Goal: Contribute content: Contribute content

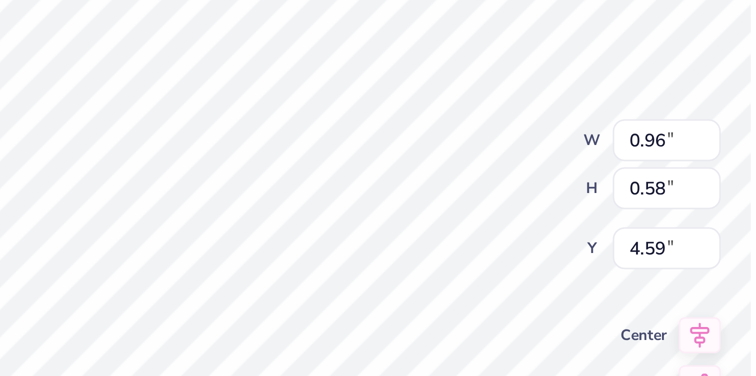
type textarea "x"
type textarea "Z"
type textarea "x"
type textarea "Ze"
type textarea "x"
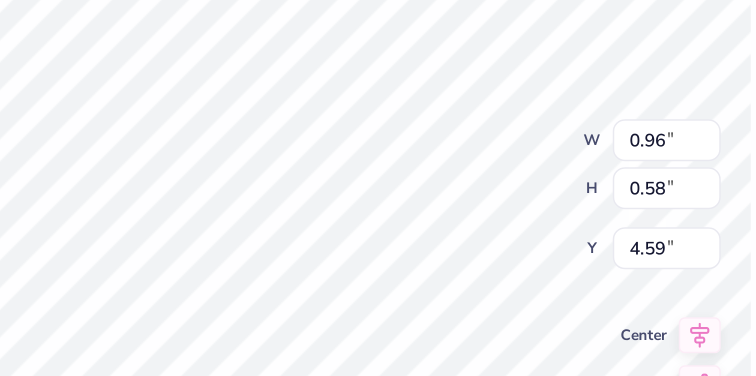
type textarea "Zet"
type textarea "x"
type textarea "Zeta"
type textarea "x"
type input "4.00"
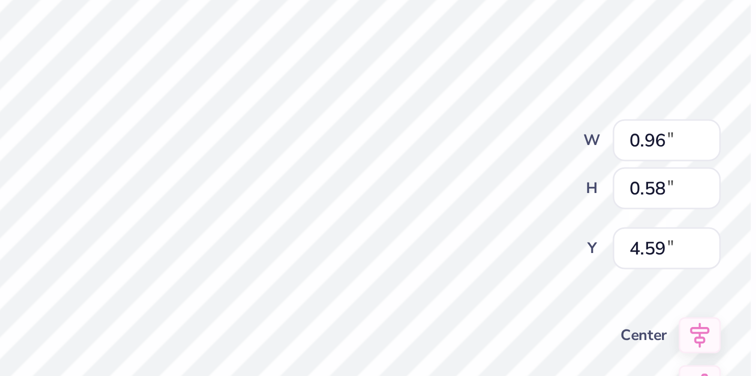
type input "3.82"
type input "3.00"
type textarea "x"
type textarea "T"
type textarea "x"
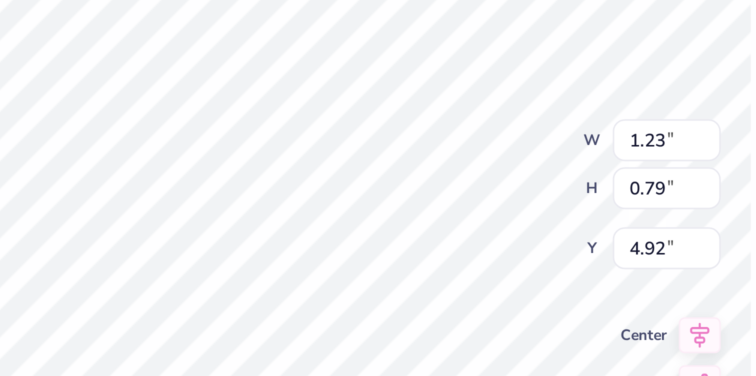
type textarea "Ta"
type textarea "x"
type textarea "Tau"
type textarea "x"
type textarea "Tau"
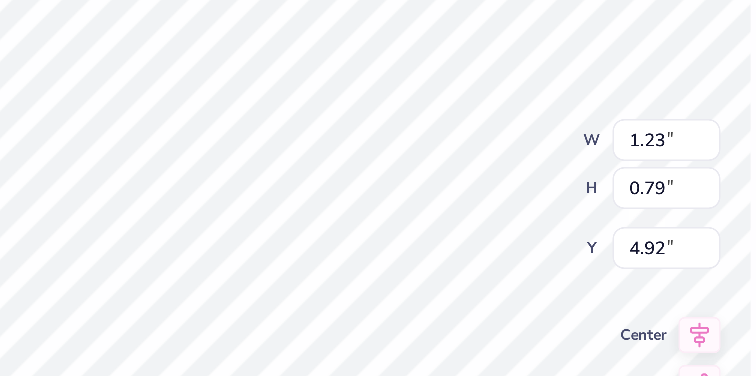
type textarea "x"
type textarea "Tau A"
type textarea "x"
type textarea "Tau Al"
type textarea "x"
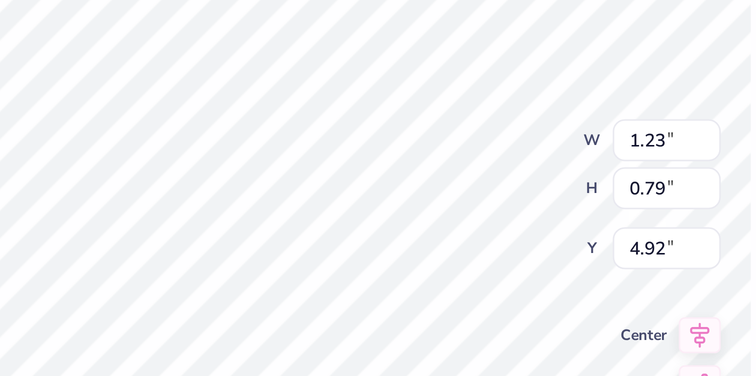
type textarea "Tau Alp"
type textarea "x"
type textarea "Tau Alph"
type textarea "x"
type textarea "Tau Alpha"
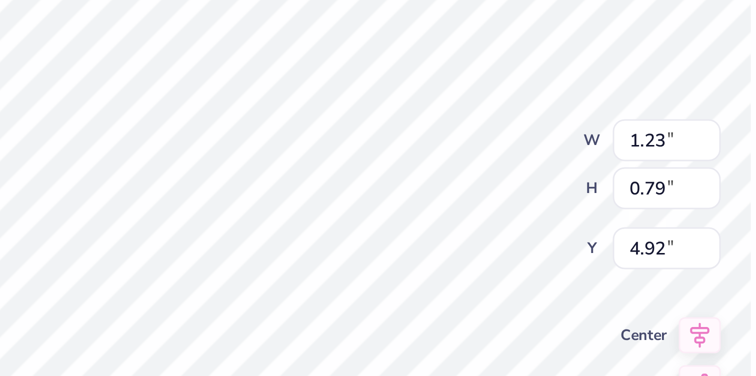
type textarea "x"
type textarea "Tau Alpha"
type textarea "x"
type input "4.98"
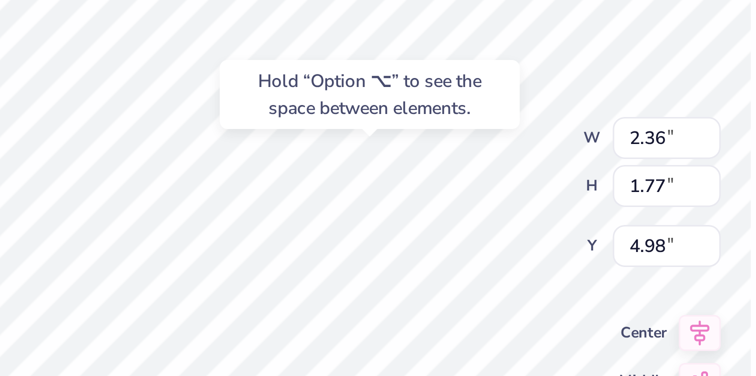
type textarea "x"
type input "1.15"
type input "0.72"
type input "4.57"
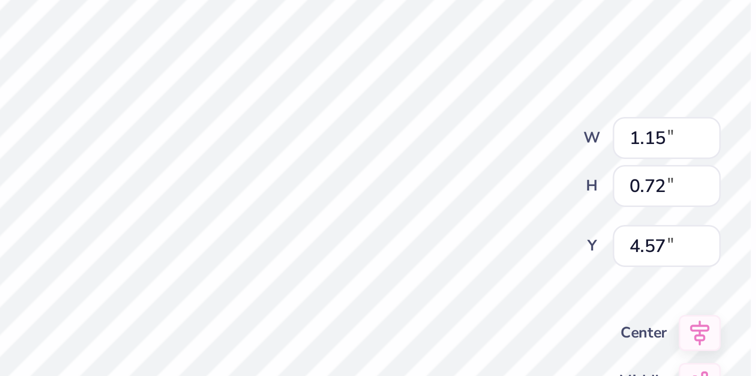
type textarea "x"
type input "4.26"
type textarea "x"
type input "2.36"
type input "1.77"
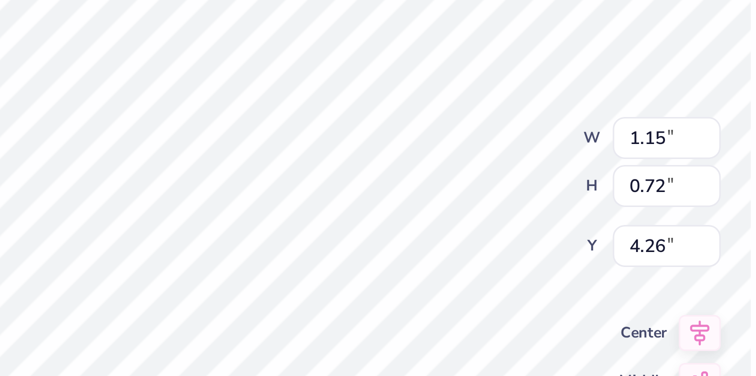
type input "4.98"
type textarea "x"
type input "4.62"
type textarea "x"
type input "1.15"
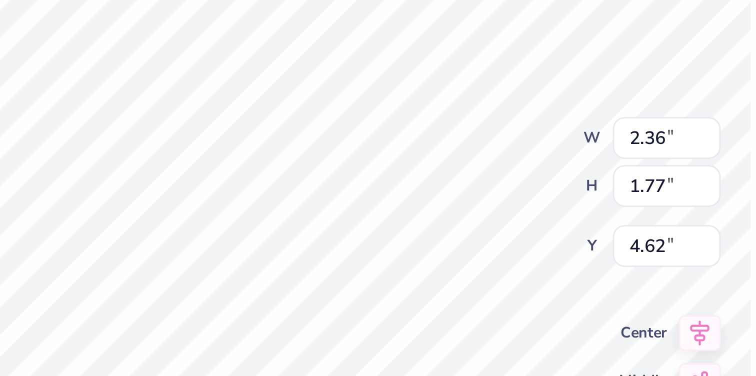
type input "0.72"
type input "4.26"
type textarea "x"
type textarea "Tau"
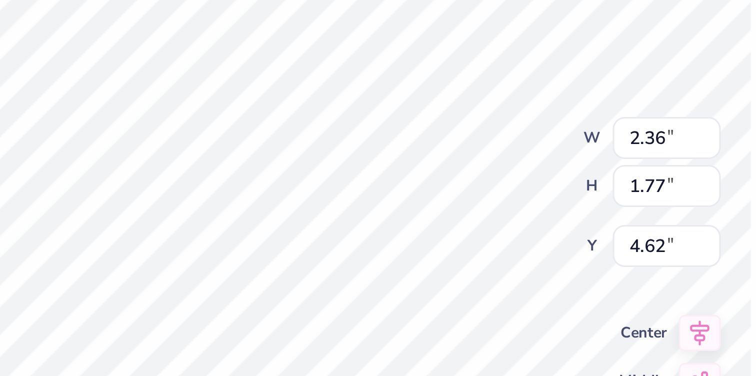
type textarea "x"
type textarea "Tau"
type textarea "x"
type textarea "Ta"
type textarea "x"
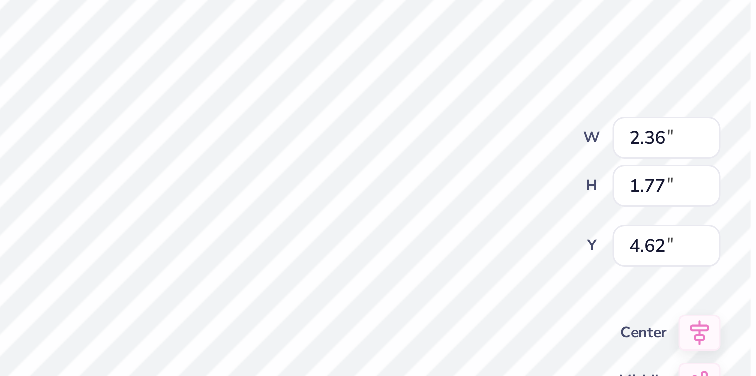
type textarea "Tau"
type textarea "x"
type textarea "Tau"
type textarea "x"
type textarea "Tau"
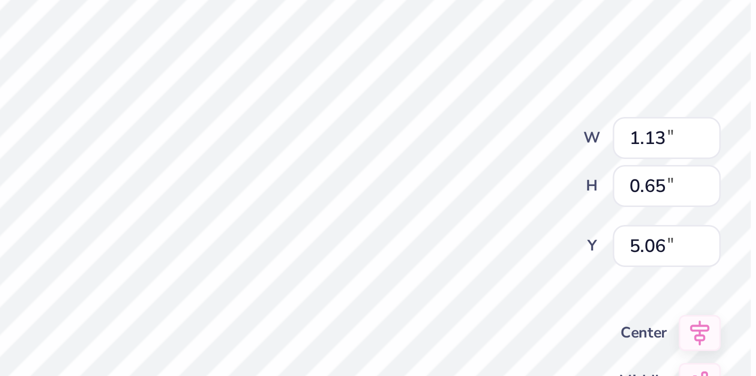
type textarea "x"
type input "4.98"
type textarea "x"
type input "6.75"
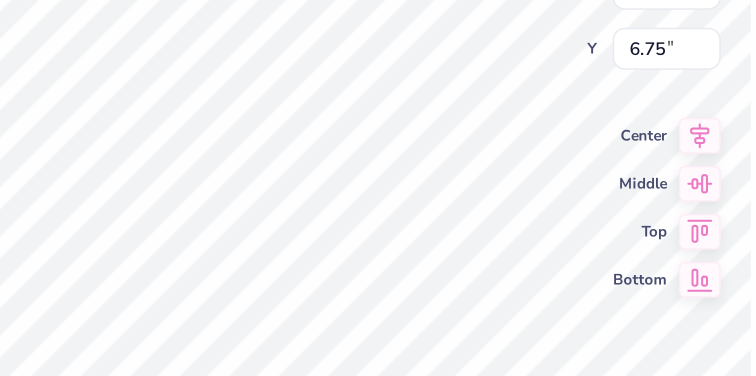
type textarea "x"
type textarea "A"
type textarea "x"
type textarea "Al"
type textarea "x"
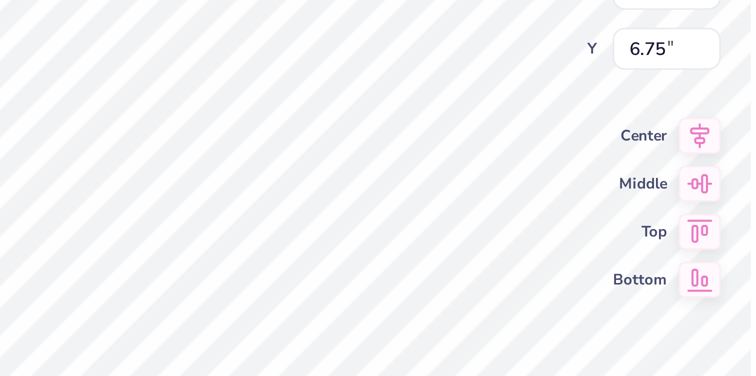
type textarea "Alo"
type textarea "x"
type textarea "Al"
type textarea "x"
type textarea "Alp"
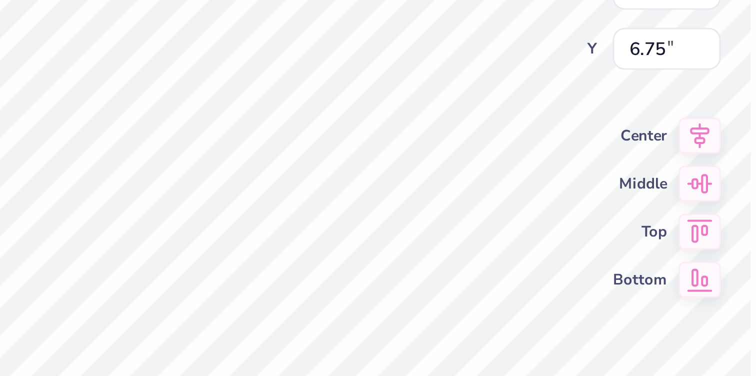
type textarea "x"
type textarea "Alph"
type textarea "x"
type textarea "Alpha"
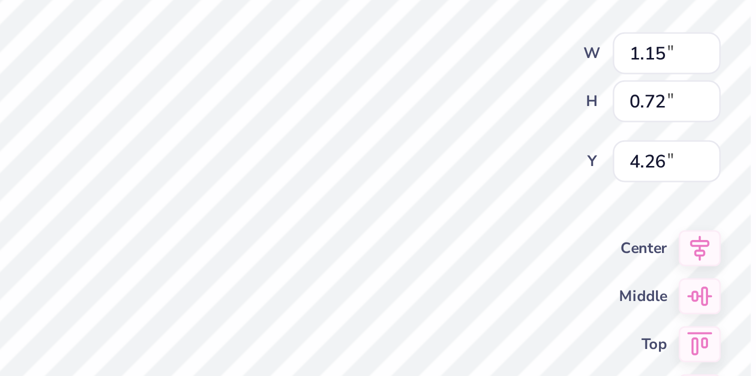
type textarea "x"
type input "1.13"
type input "0.65"
type input "4.98"
type textarea "x"
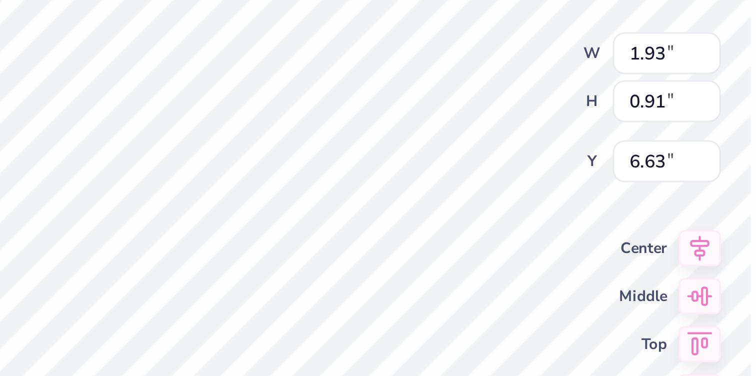
type input "5.31"
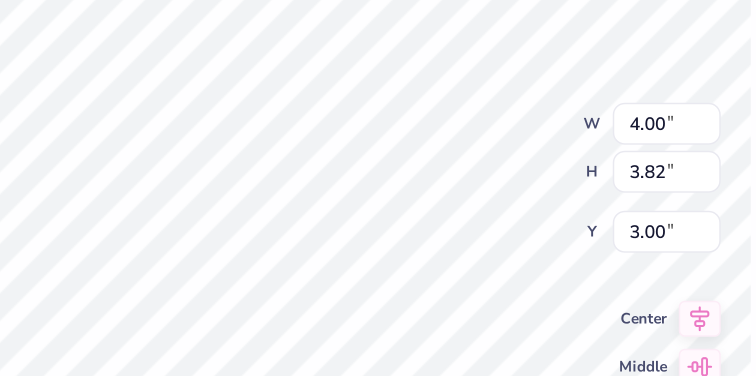
type textarea "x"
type input "4.34"
type input "4.14"
type input "2.68"
type textarea "x"
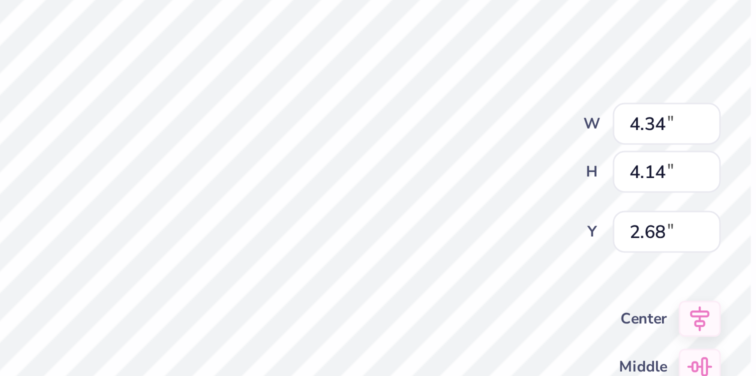
type input "3.93"
type input "3.75"
type input "3.03"
type textarea "x"
type input "4.34"
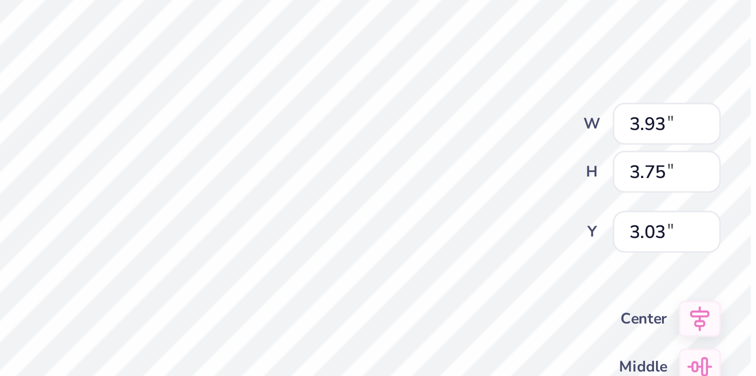
type input "4.14"
type input "2.64"
type textarea "x"
type input "3.93"
type input "3.75"
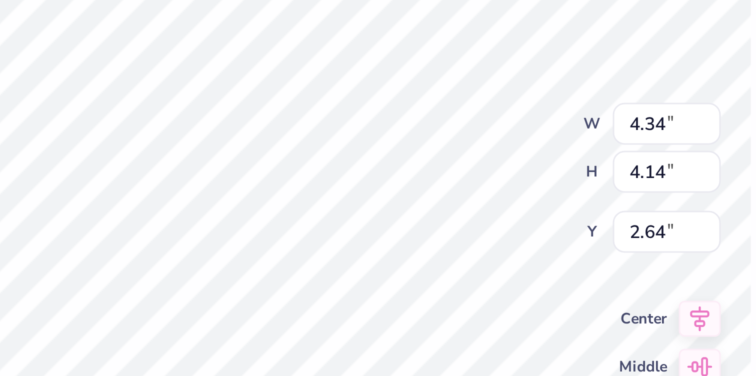
type input "3.03"
type textarea "x"
type input "3.32"
type textarea "x"
type input "3.39"
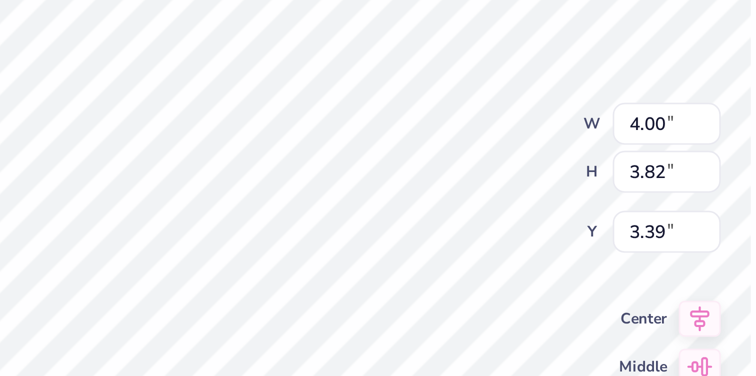
type textarea "x"
type input "3.32"
type textarea "x"
type input "3.00"
type textarea "x"
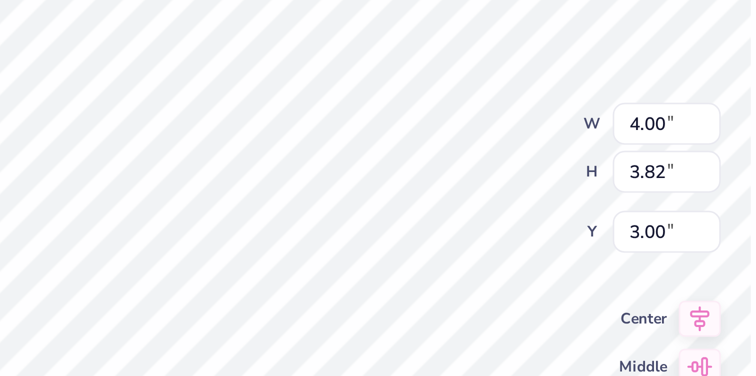
type input "4.30"
type input "4.54"
type textarea "x"
type input "4.00"
type input "4.47"
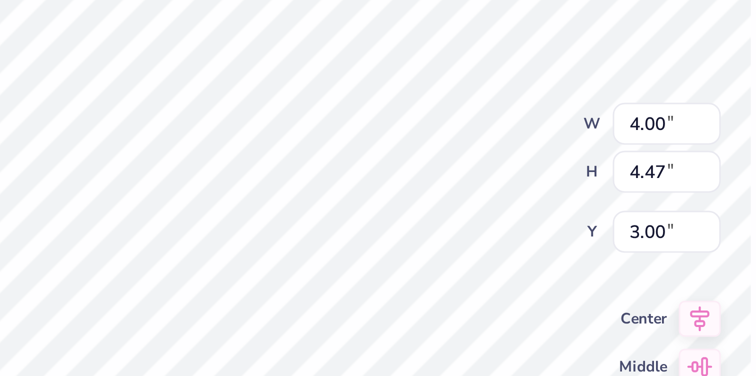
type textarea "x"
type input "1.15"
type input "0.72"
type input "4.26"
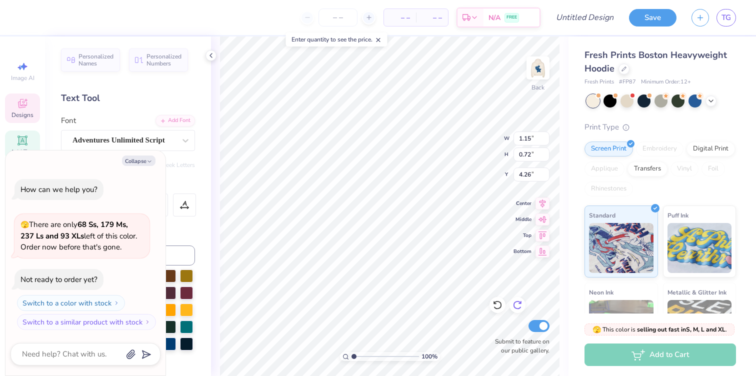
click at [516, 306] on icon at bounding box center [518, 305] width 10 height 10
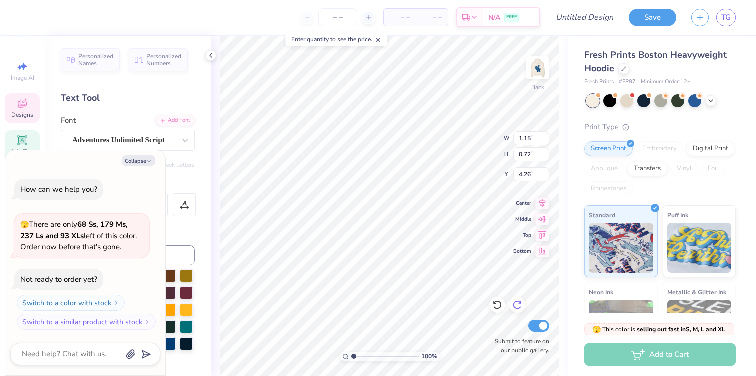
click at [516, 306] on icon at bounding box center [518, 305] width 10 height 10
type textarea "x"
type input "1.93"
type input "0.91"
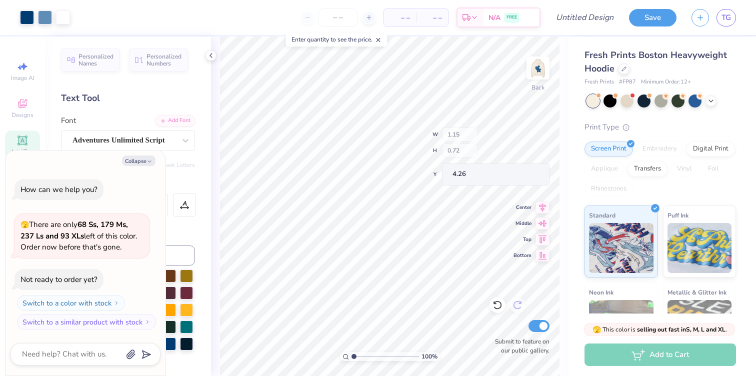
type input "5.70"
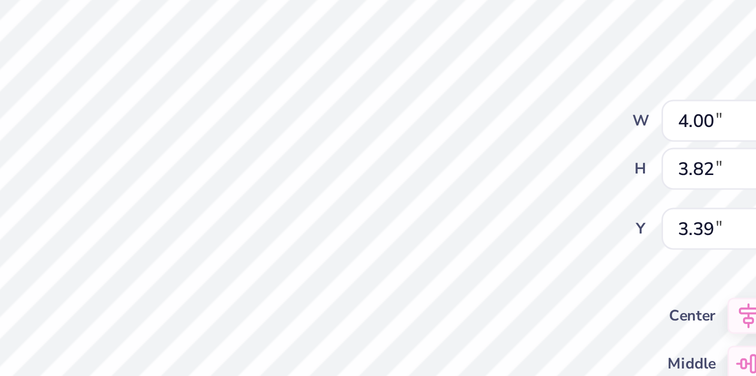
type textarea "x"
type input "4.66"
type input "4.44"
type input "2.76"
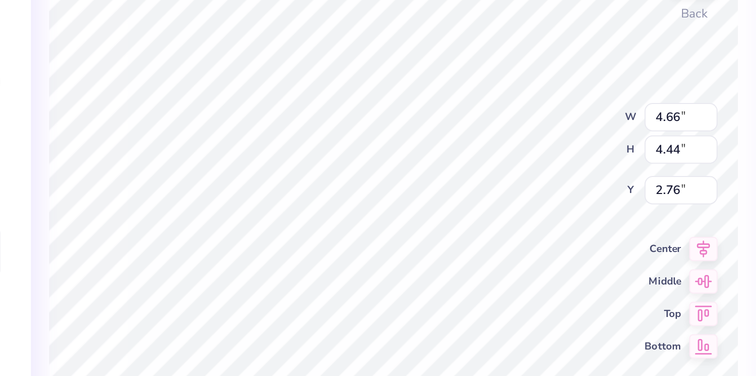
type textarea "x"
type input "3.00"
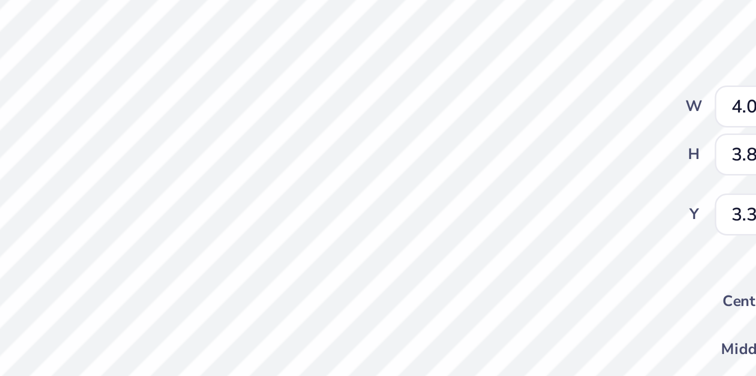
type textarea "x"
type input "3.59"
type textarea "x"
type input "3.44"
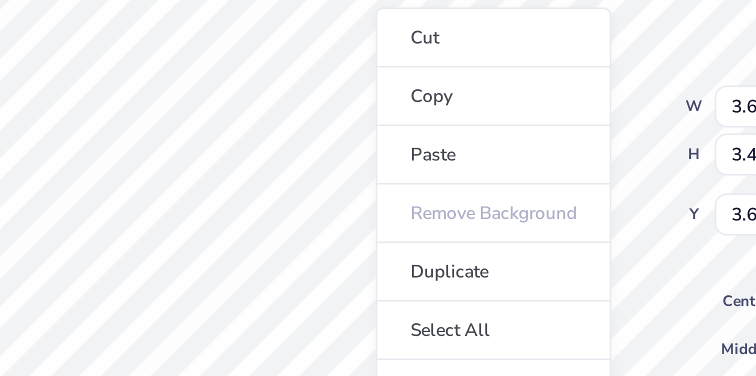
type textarea "x"
type input "3.69"
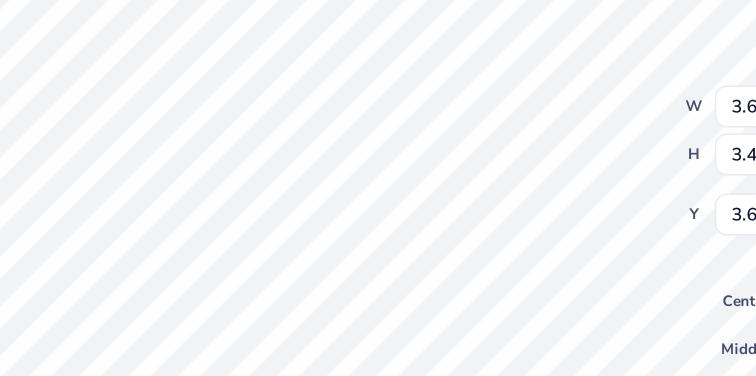
type textarea "x"
type input "1.15"
type input "0.72"
type input "4.70"
type textarea "x"
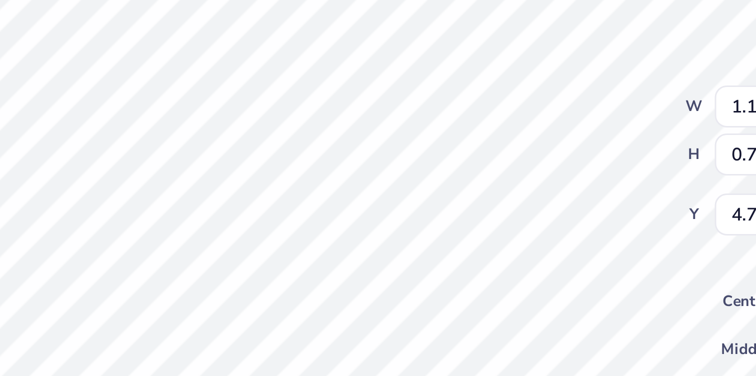
type input "4.57"
type input "4.36"
type input "3.04"
type textarea "x"
type input "1.13"
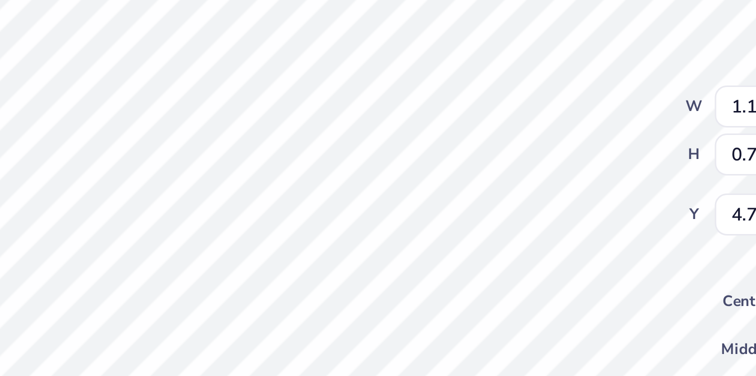
type input "0.65"
type input "5.42"
type textarea "x"
type input "5.10"
type textarea "x"
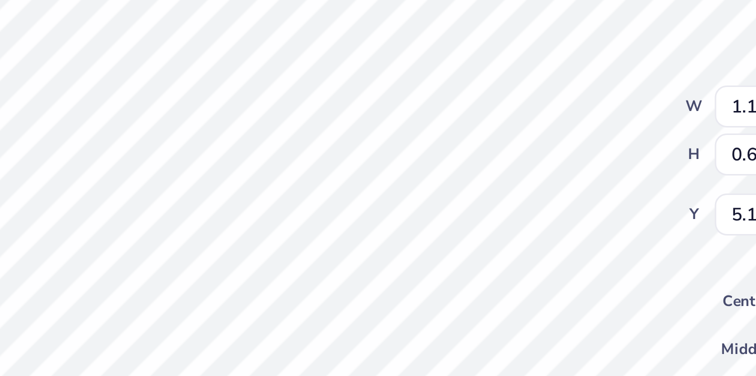
type input "1.93"
type input "0.91"
type input "5.75"
type textarea "x"
type input "5.84"
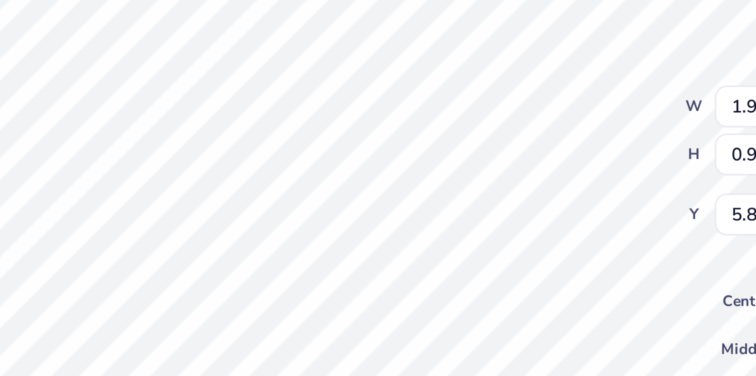
type textarea "x"
type input "1.15"
type input "0.72"
type input "4.70"
type textarea "x"
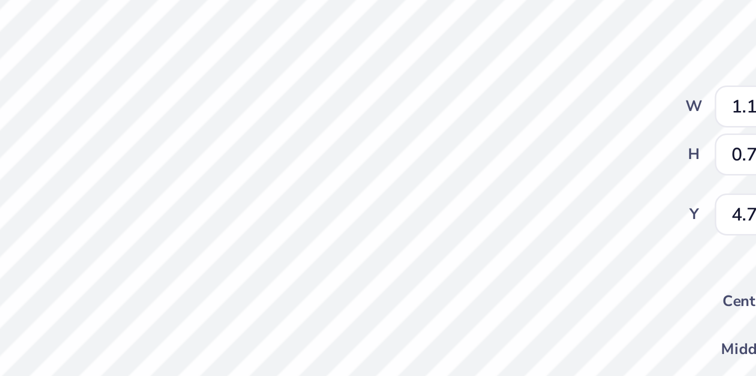
type input "4.37"
type textarea "x"
type input "1.13"
type input "0.65"
type input "5.10"
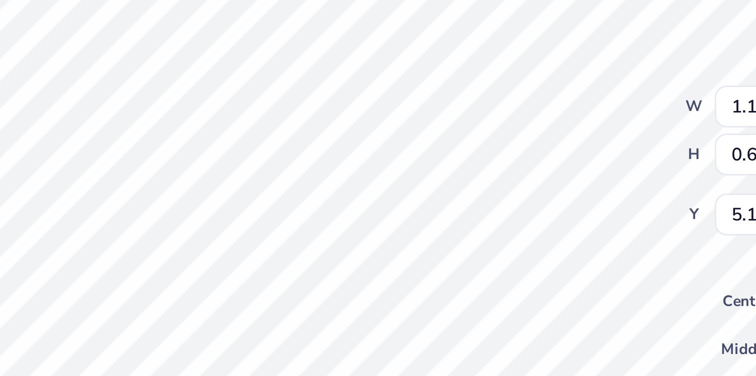
type textarea "x"
type input "5.19"
type textarea "x"
type input "4.46"
type textarea "x"
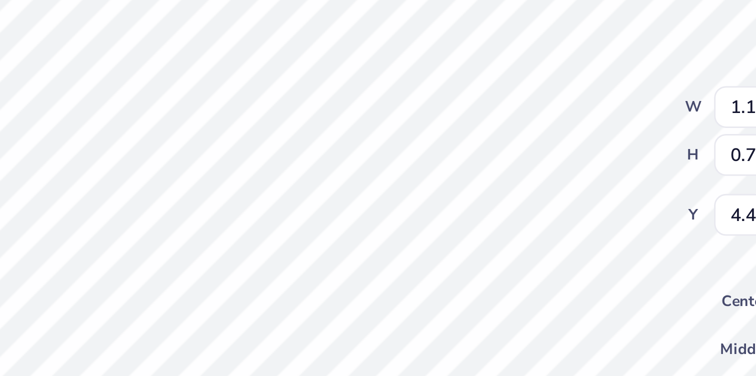
type input "1.13"
type input "0.65"
type input "5.19"
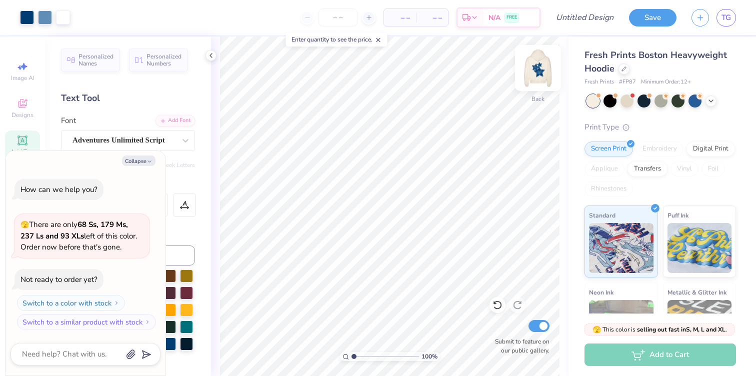
click at [543, 80] on img at bounding box center [538, 68] width 40 height 40
click at [380, 39] on icon at bounding box center [378, 40] width 7 height 7
click at [210, 58] on icon at bounding box center [211, 56] width 8 height 8
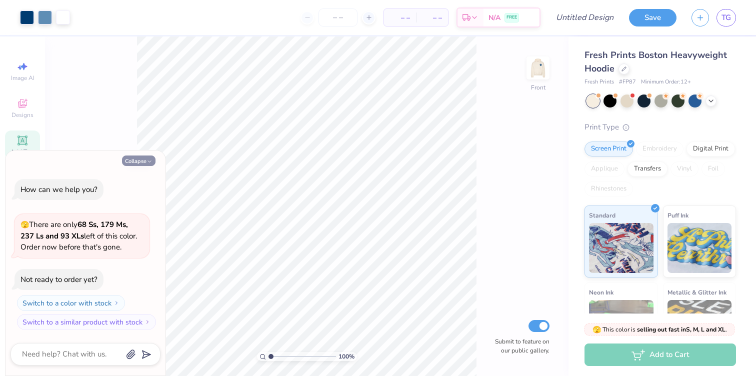
click at [146, 157] on button "Collapse" at bounding box center [139, 161] width 34 height 11
type textarea "x"
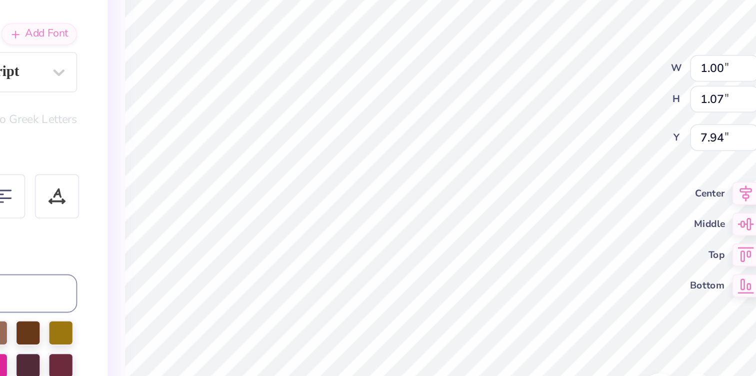
type input "1.00"
type input "1.07"
type input "7.94"
type textarea "18"
type textarea "98"
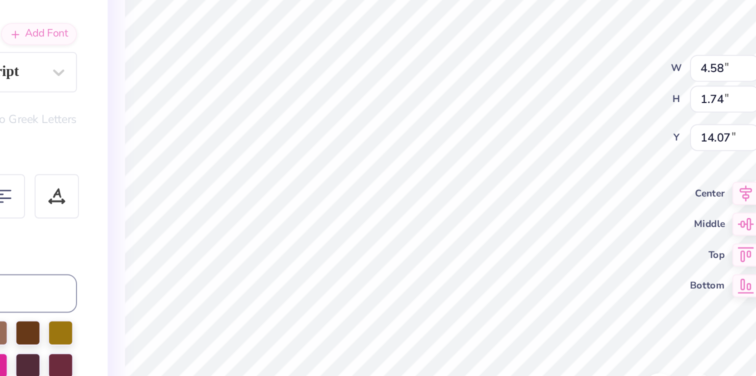
type textarea "seek"
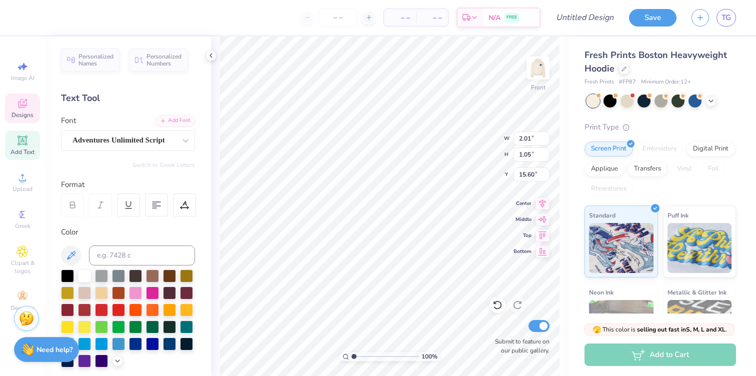
type textarea "the"
type textarea "noblest"
click at [211, 166] on div "Personalized Names Personalized Numbers Text Tool Add Font Font Adventures Unli…" at bounding box center [128, 207] width 166 height 340
type input "1.86"
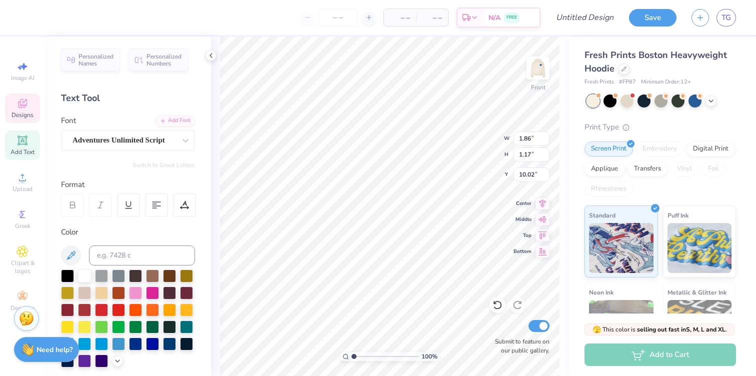
type input "1.17"
type input "10.02"
type textarea "ZTA"
type input "10.58"
type input "2.65"
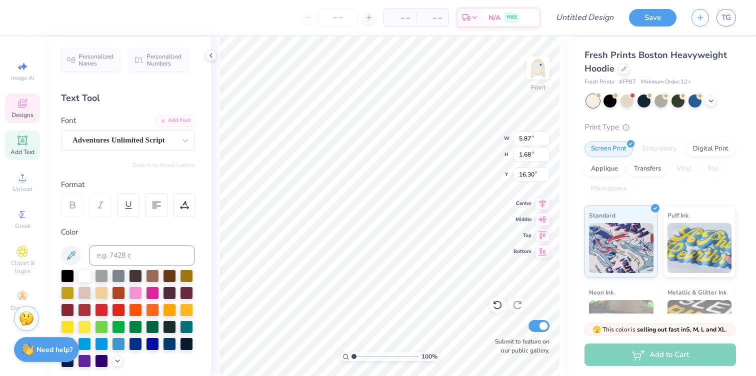
type input "1.67"
type input "15.36"
type input "3.56"
type input "1.87"
type input "13.89"
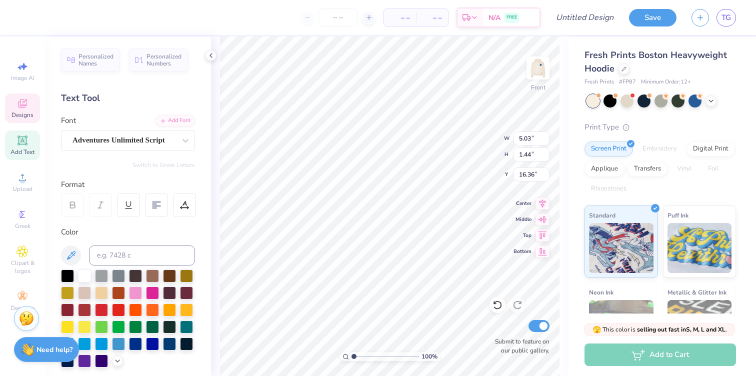
type input "5.03"
type input "1.44"
type input "16.36"
type input "16.67"
type input "4.66"
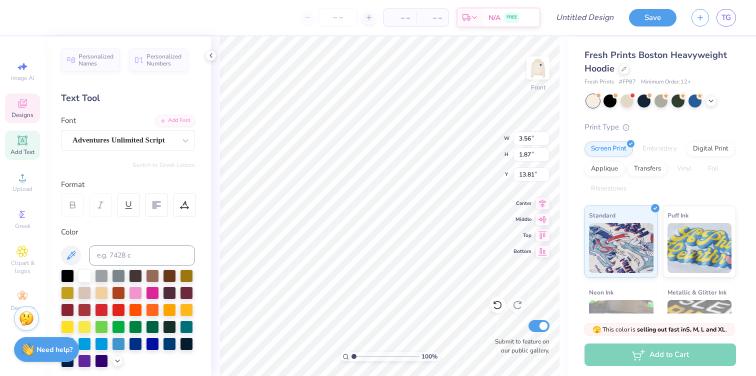
scroll to position [2, 1]
click at [207, 195] on div "Personalized Names Personalized Numbers Text Tool Add Font Font Adventures Unli…" at bounding box center [128, 207] width 166 height 340
click at [219, 204] on div "100 % Front W 3.56 3.56 " H 1.87 1.87 " Y 13.81 13.81 " Center Middle Top Botto…" at bounding box center [390, 207] width 358 height 340
click at [149, 206] on div at bounding box center [156, 205] width 23 height 23
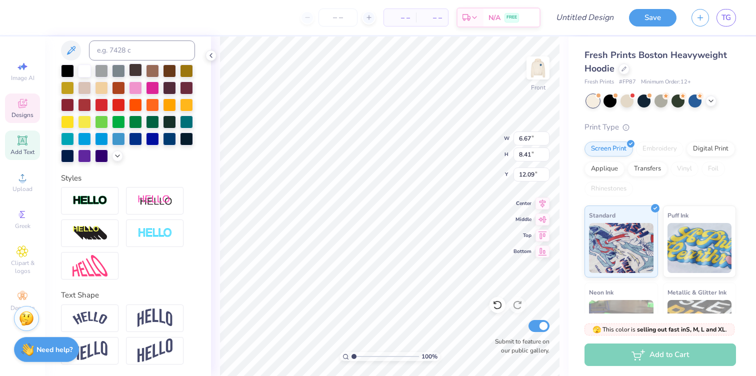
scroll to position [0, 0]
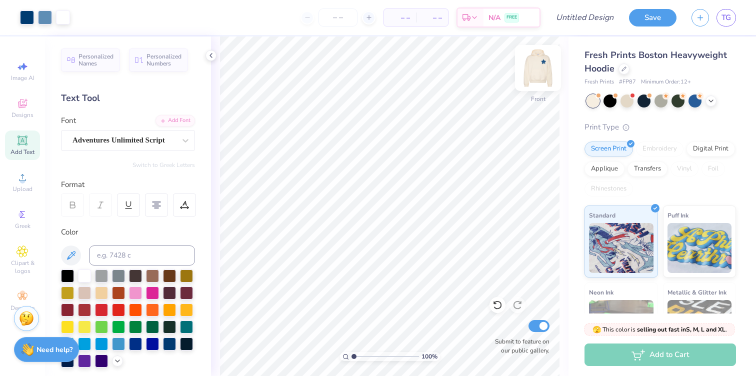
click at [542, 66] on img at bounding box center [538, 68] width 40 height 40
click at [537, 68] on img at bounding box center [538, 68] width 40 height 40
click at [542, 66] on img at bounding box center [538, 68] width 40 height 40
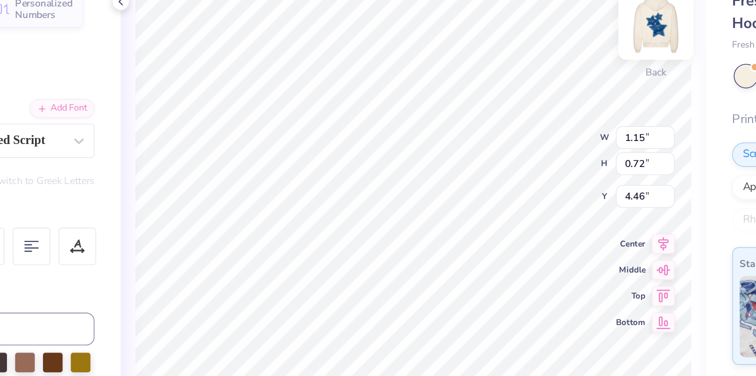
click at [539, 69] on img at bounding box center [538, 68] width 40 height 40
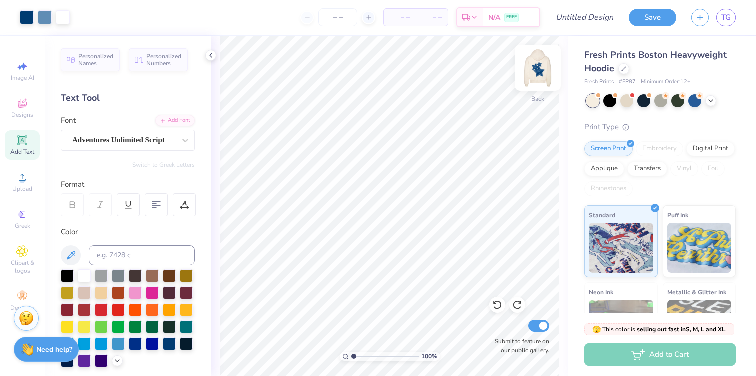
click at [537, 76] on img at bounding box center [538, 68] width 40 height 40
click at [728, 25] on link "TG" at bounding box center [727, 18] width 20 height 18
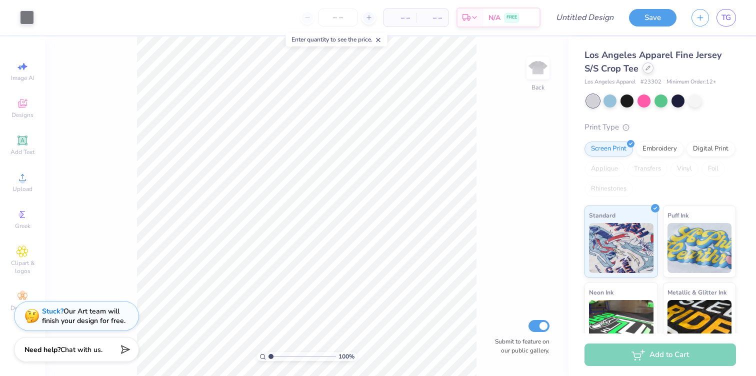
click at [646, 68] on icon at bounding box center [648, 68] width 5 height 5
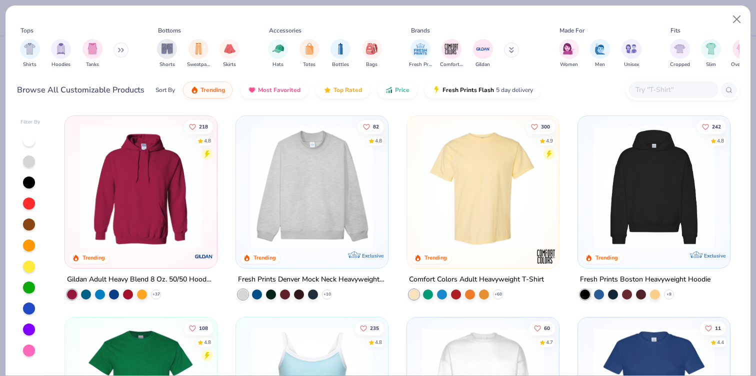
click at [109, 158] on img at bounding box center [141, 187] width 132 height 122
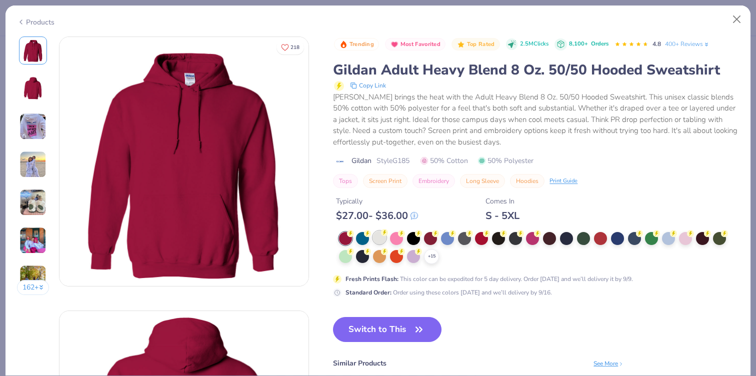
click at [379, 237] on div at bounding box center [379, 237] width 13 height 13
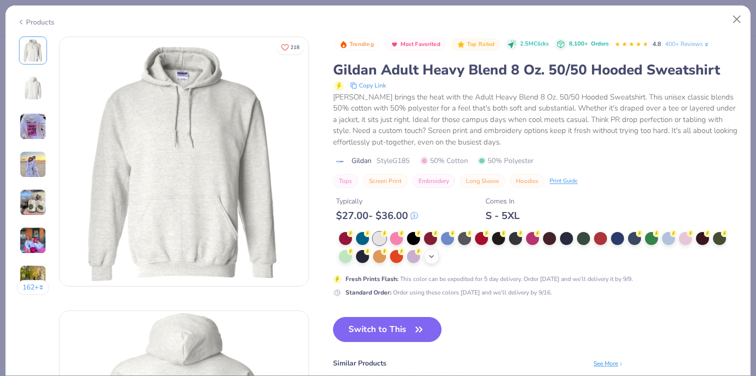
click at [432, 255] on icon at bounding box center [432, 257] width 8 height 8
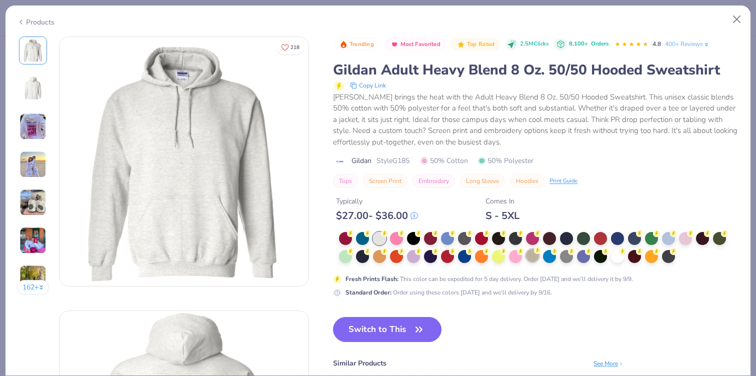
click at [535, 257] on div at bounding box center [532, 255] width 13 height 13
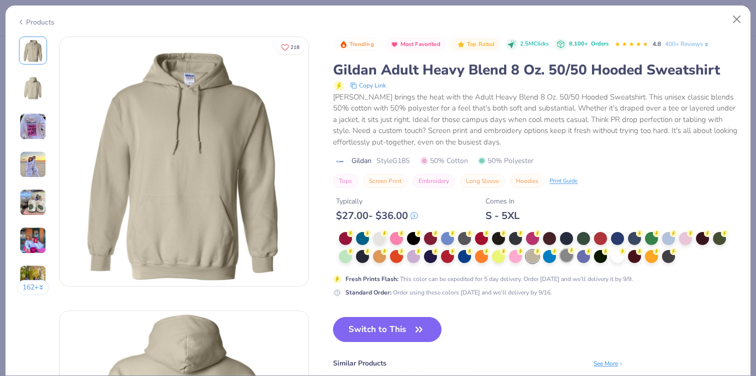
click at [561, 259] on div at bounding box center [566, 255] width 13 height 13
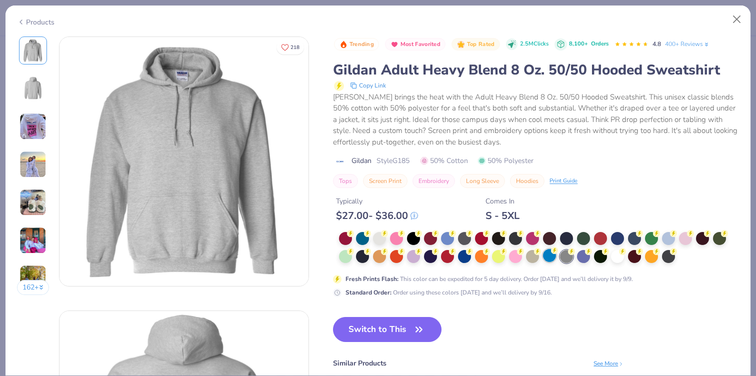
click at [552, 253] on icon at bounding box center [554, 250] width 7 height 7
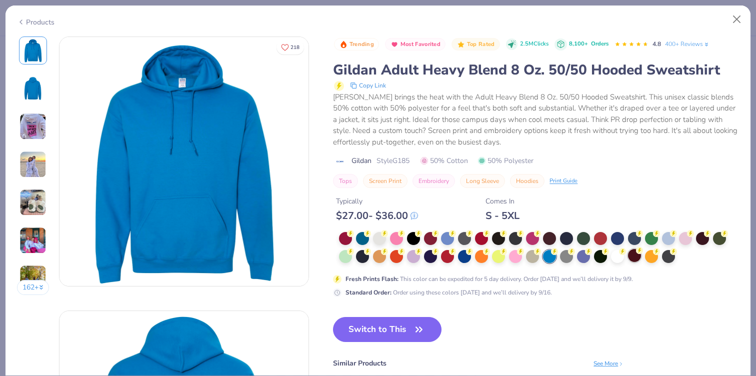
click at [635, 257] on div at bounding box center [634, 255] width 13 height 13
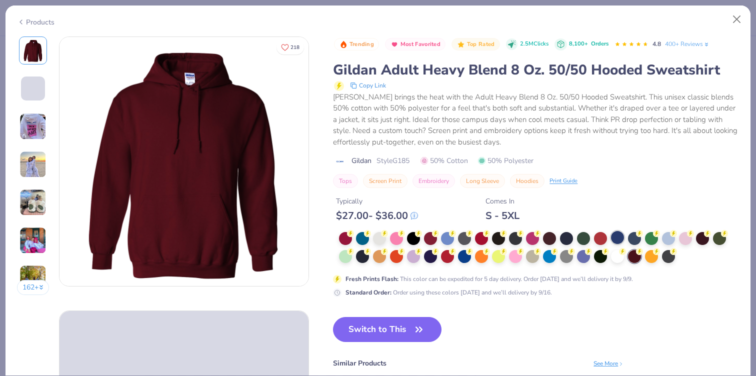
click at [615, 237] on div at bounding box center [617, 237] width 13 height 13
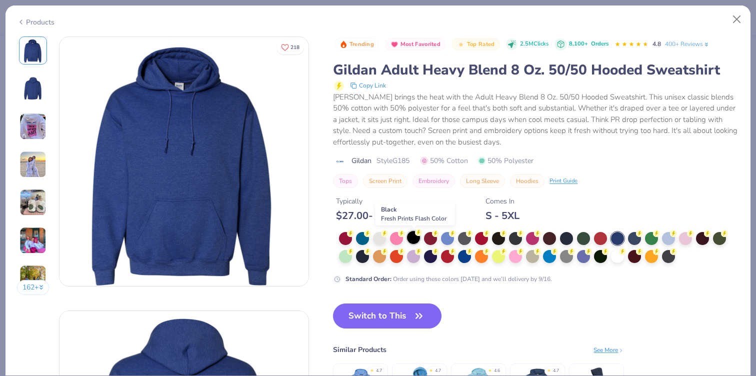
click at [412, 238] on div at bounding box center [413, 237] width 13 height 13
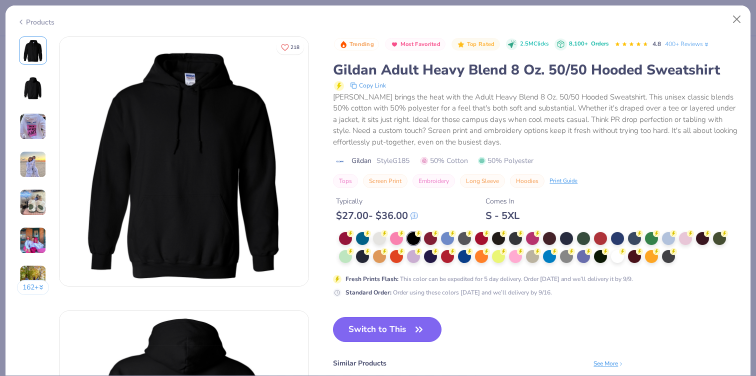
click at [400, 332] on button "Switch to This" at bounding box center [387, 329] width 109 height 25
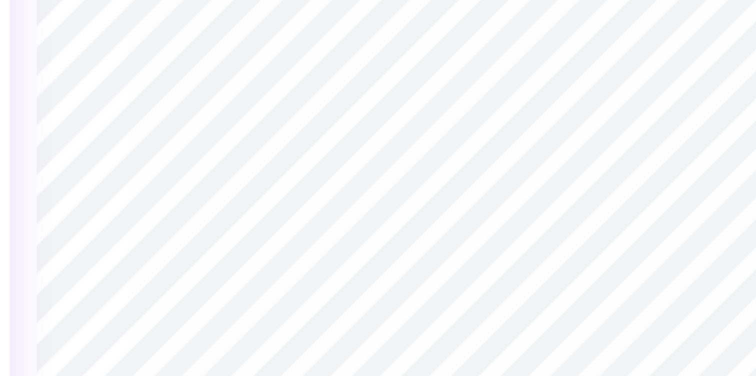
type textarea "tau alpha"
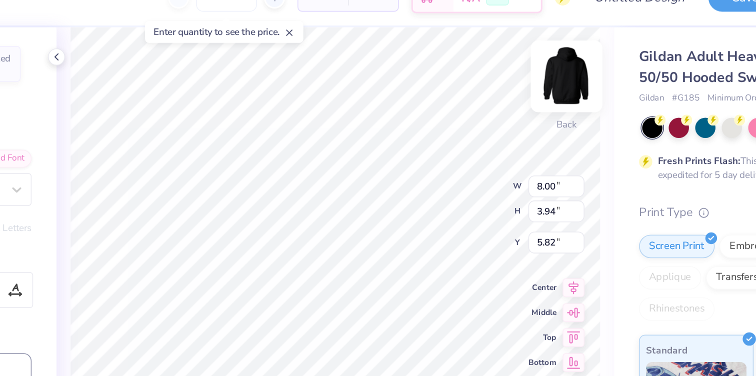
click at [536, 74] on img at bounding box center [538, 68] width 40 height 40
type input "10.56"
type input "5.20"
type input "6.83"
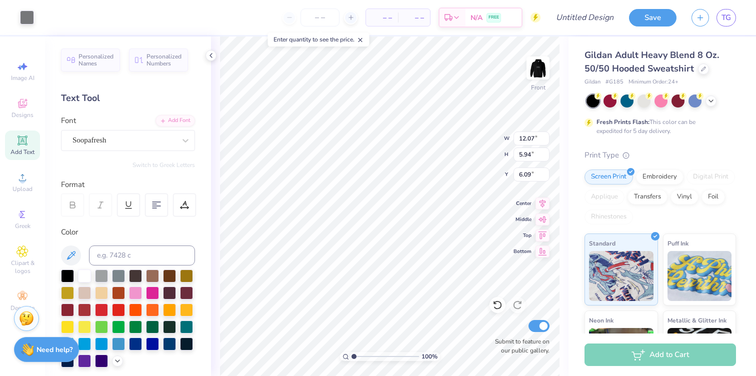
type input "12.07"
type input "5.94"
type input "6.00"
click at [539, 76] on img at bounding box center [538, 68] width 40 height 40
click at [539, 76] on img at bounding box center [538, 68] width 20 height 20
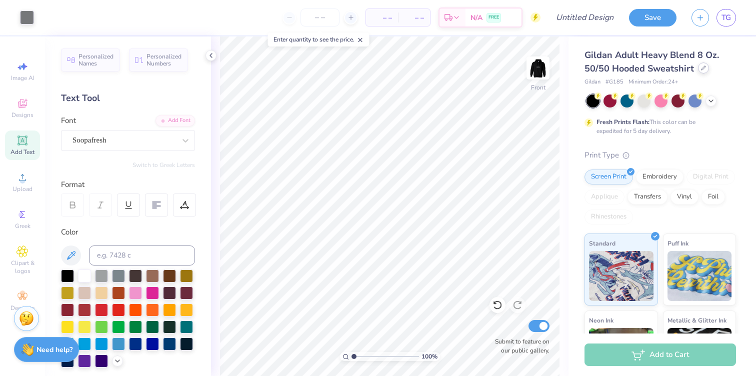
click at [703, 68] on icon at bounding box center [704, 68] width 4 height 4
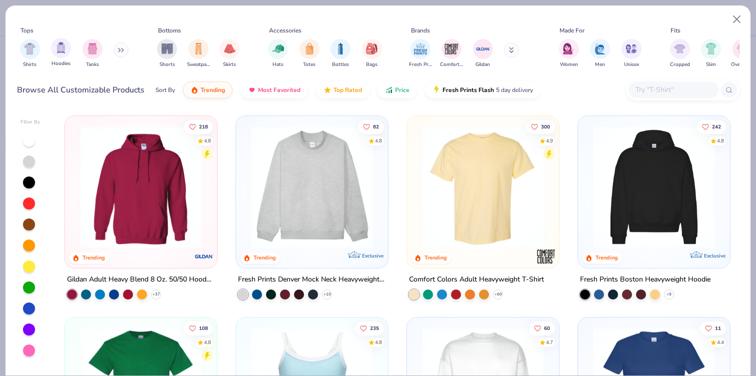
click at [59, 59] on div "Hoodies" at bounding box center [61, 53] width 20 height 30
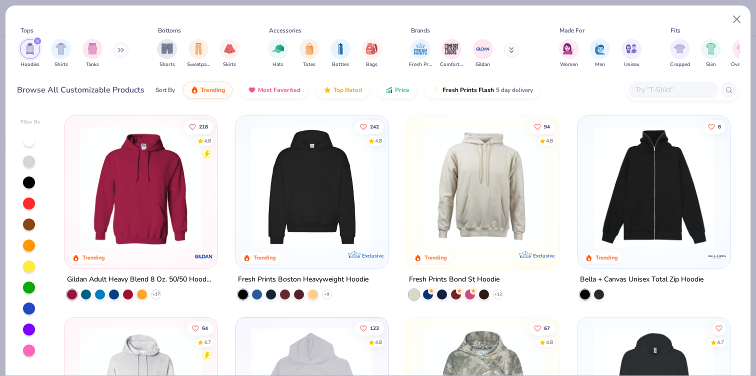
click at [319, 211] on img at bounding box center [312, 187] width 132 height 122
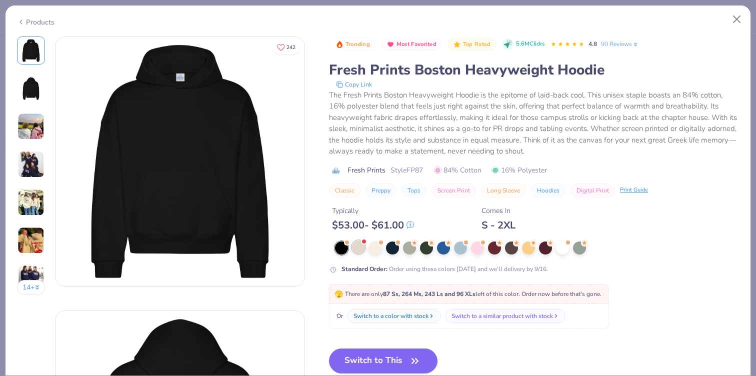
click at [359, 252] on div at bounding box center [358, 247] width 13 height 13
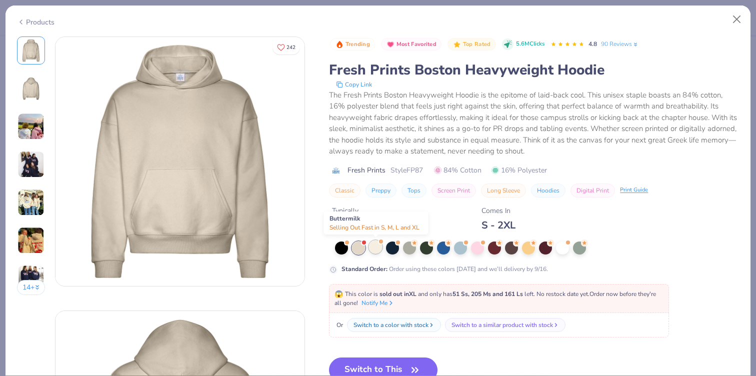
click at [380, 248] on div at bounding box center [375, 247] width 13 height 13
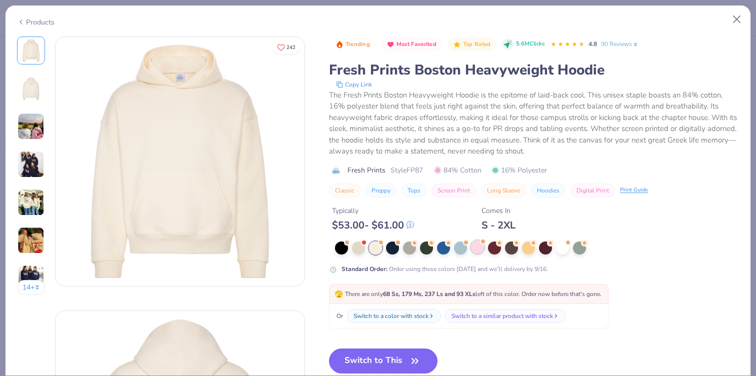
click at [484, 250] on div at bounding box center [477, 247] width 13 height 13
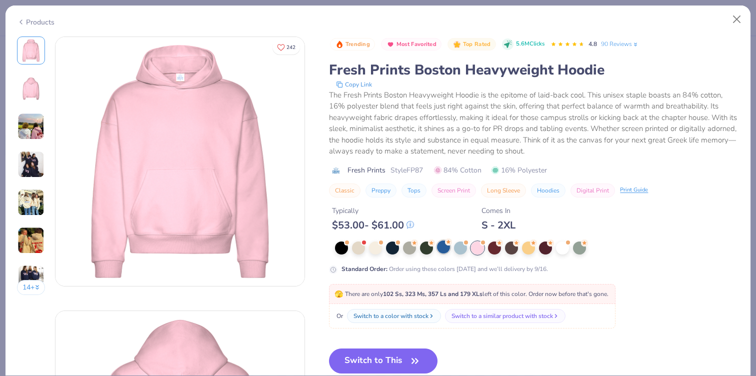
click at [445, 252] on div at bounding box center [443, 247] width 13 height 13
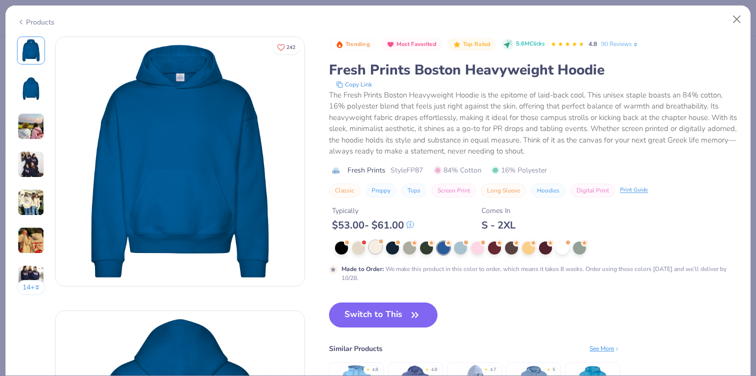
click at [379, 247] on div at bounding box center [375, 247] width 13 height 13
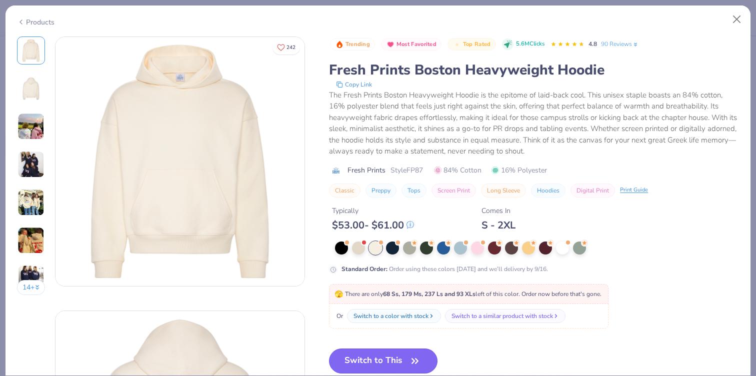
click at [382, 358] on button "Switch to This" at bounding box center [383, 361] width 109 height 25
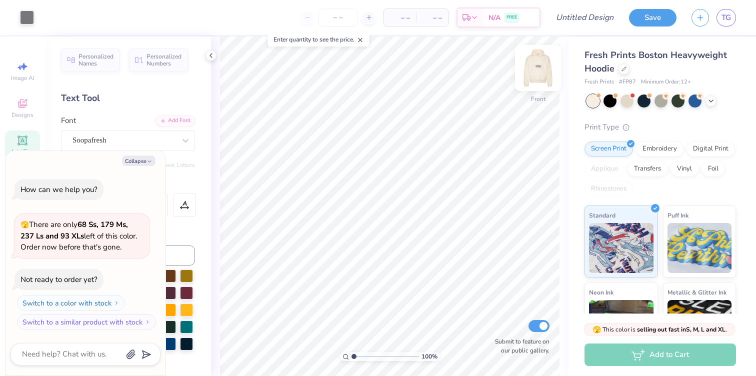
click at [545, 70] on img at bounding box center [538, 68] width 40 height 40
type textarea "x"
type input "3.00"
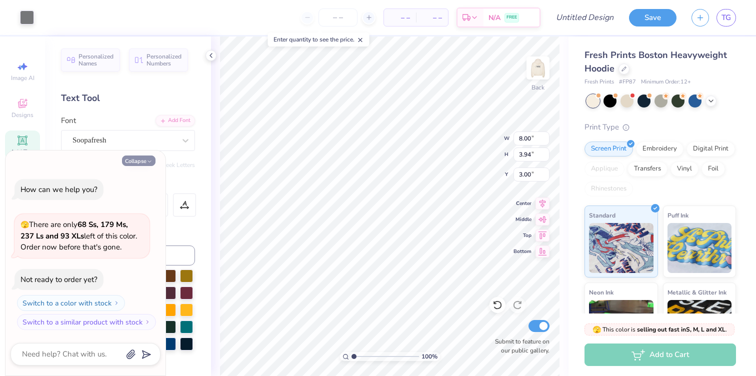
click at [145, 157] on button "Collapse" at bounding box center [139, 161] width 34 height 11
type textarea "x"
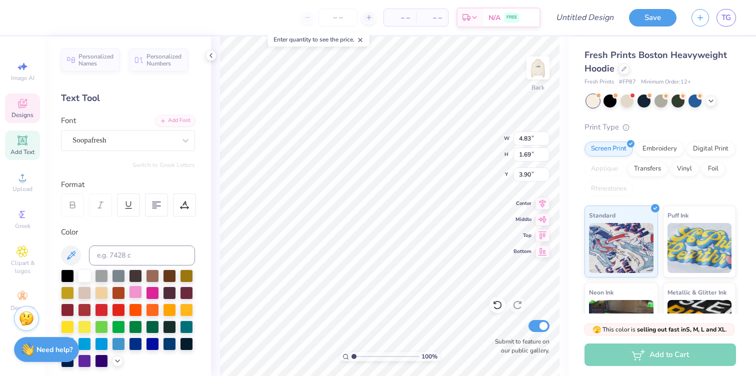
click at [131, 293] on div at bounding box center [135, 292] width 13 height 13
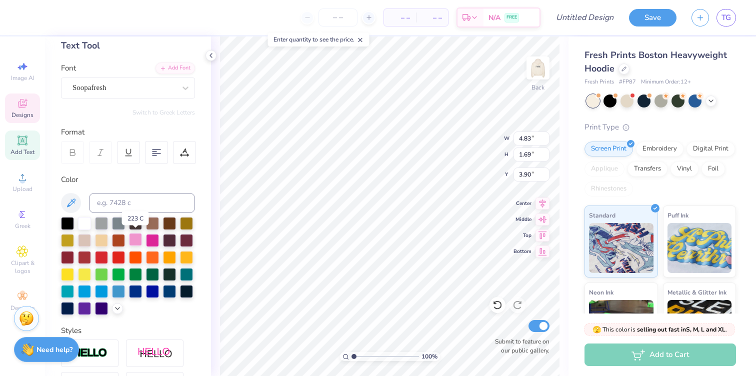
scroll to position [56, 0]
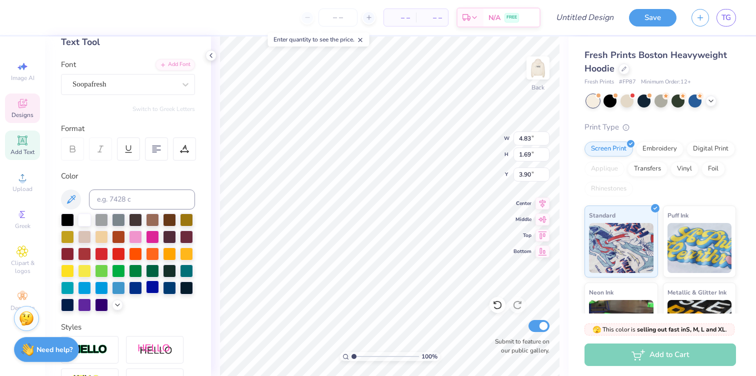
click at [146, 286] on div at bounding box center [152, 287] width 13 height 13
click at [136, 285] on div at bounding box center [135, 287] width 13 height 13
click at [173, 286] on div at bounding box center [169, 287] width 13 height 13
click at [170, 289] on div at bounding box center [169, 287] width 13 height 13
click at [131, 290] on div at bounding box center [135, 287] width 13 height 13
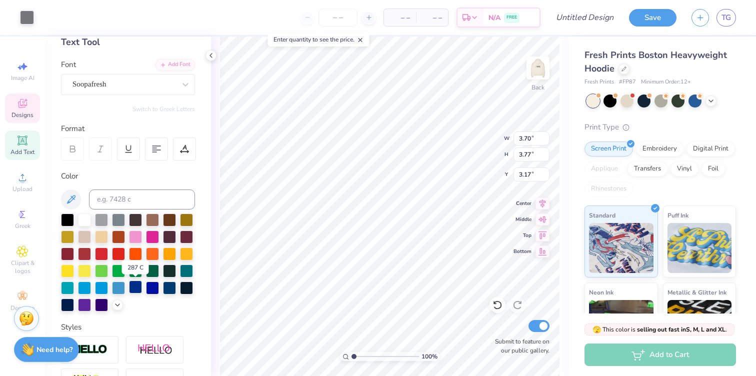
click at [135, 287] on div at bounding box center [135, 287] width 13 height 13
click at [171, 292] on div at bounding box center [169, 287] width 13 height 13
click at [137, 235] on div at bounding box center [135, 236] width 13 height 13
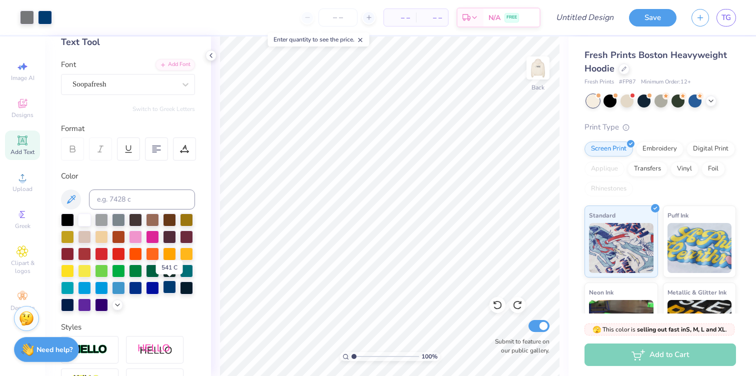
click at [165, 286] on div at bounding box center [169, 287] width 13 height 13
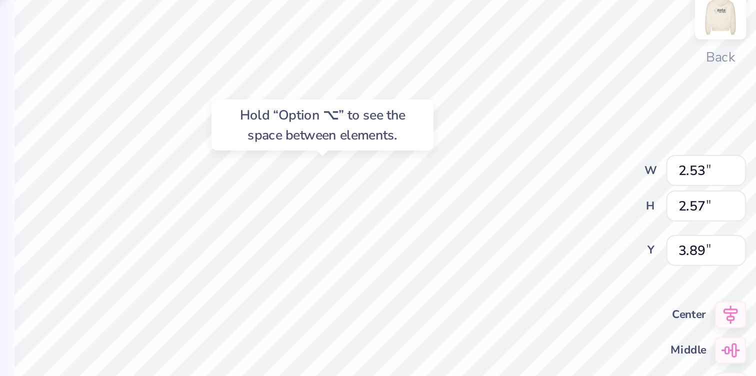
type input "3.70"
type input "3.77"
type input "3.17"
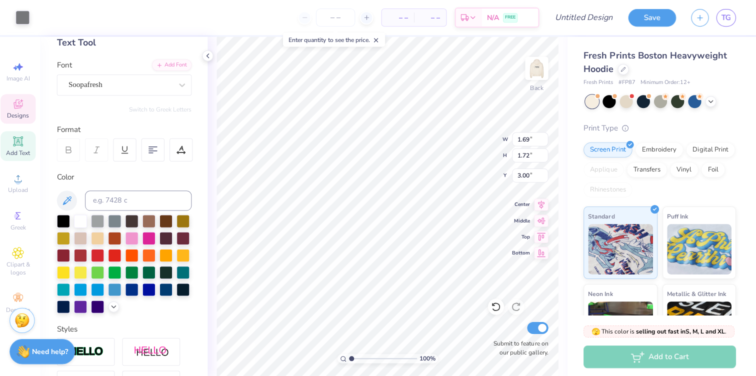
scroll to position [0, 0]
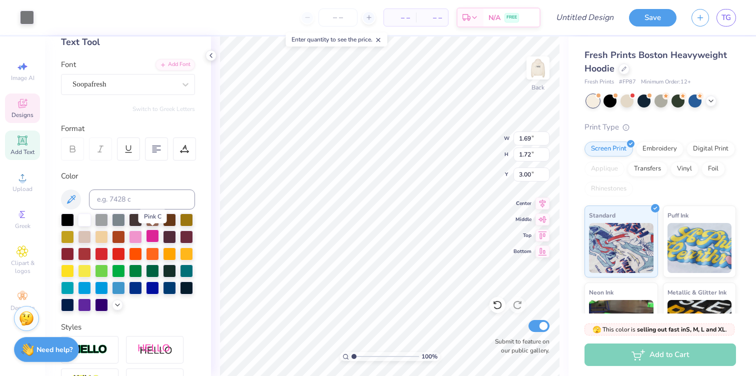
click at [152, 235] on div at bounding box center [152, 236] width 13 height 13
click at [534, 65] on img at bounding box center [538, 68] width 40 height 40
type input "8.19"
type input "4.03"
type input "18.60"
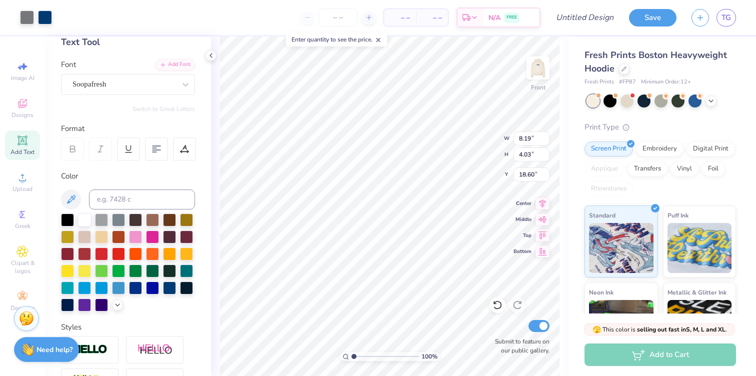
type input "12.89"
type input "6.35"
type input "5.00"
type input "6.45"
click at [537, 77] on img at bounding box center [538, 68] width 40 height 40
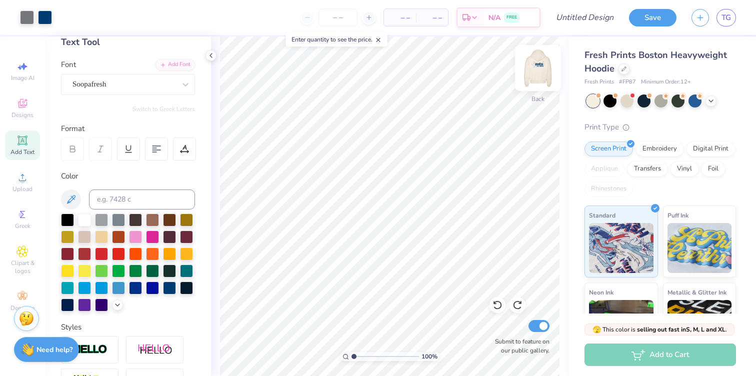
click at [530, 73] on img at bounding box center [538, 68] width 40 height 40
click at [713, 103] on icon at bounding box center [711, 100] width 8 height 8
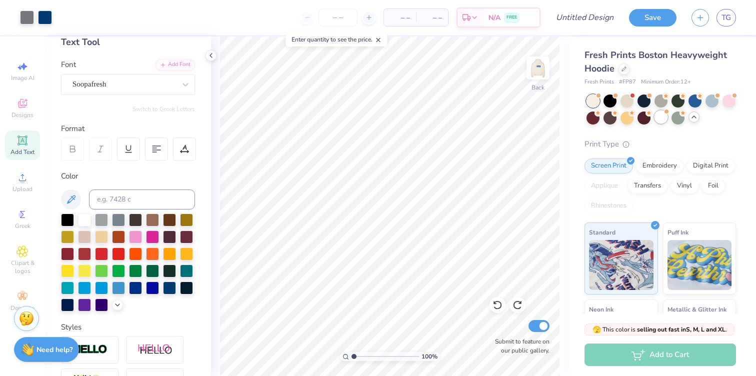
click at [662, 120] on div at bounding box center [661, 117] width 13 height 13
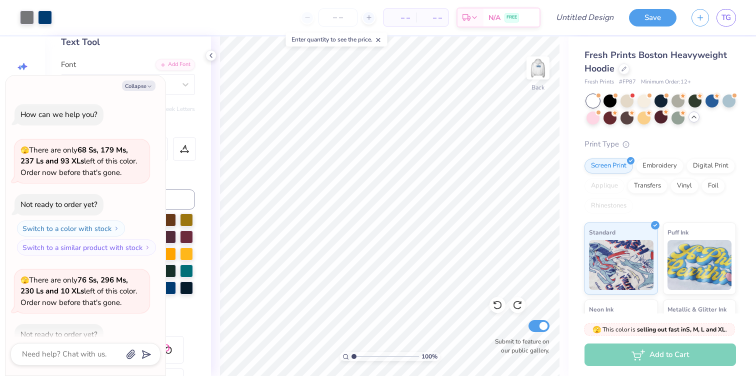
scroll to position [55, 0]
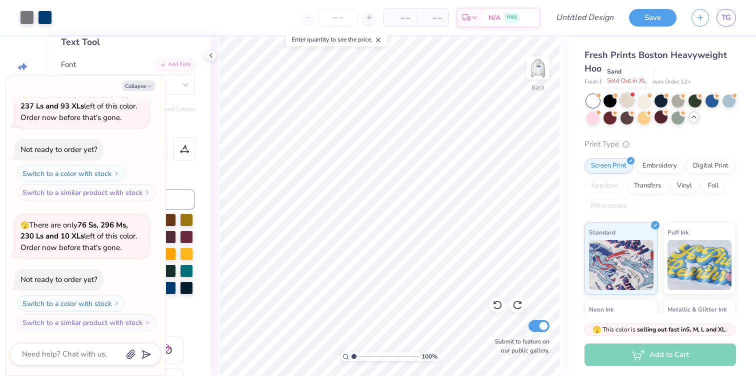
click at [628, 98] on div at bounding box center [627, 100] width 13 height 13
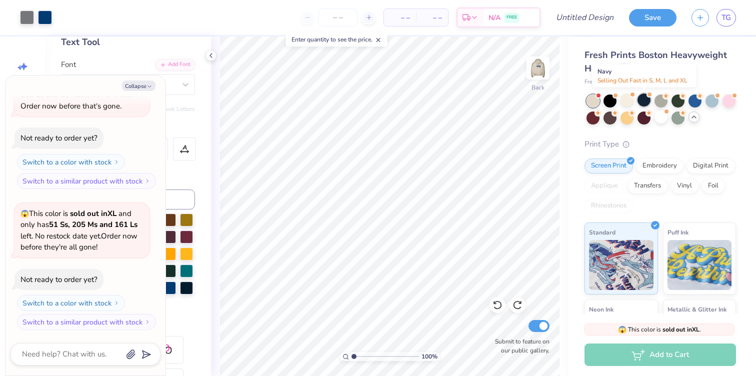
click at [644, 101] on div at bounding box center [644, 100] width 13 height 13
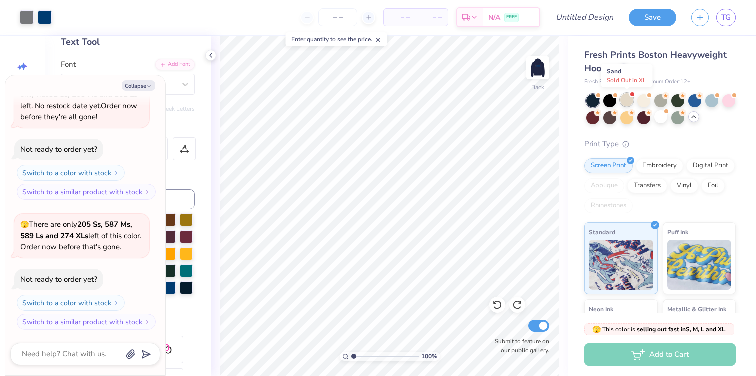
click at [627, 99] on div at bounding box center [627, 100] width 13 height 13
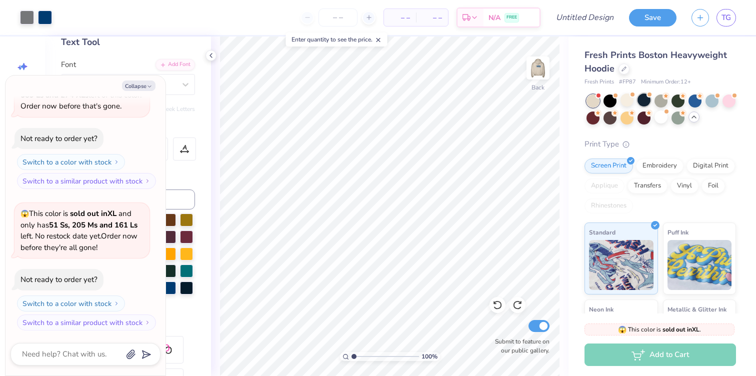
click at [647, 101] on div at bounding box center [644, 100] width 13 height 13
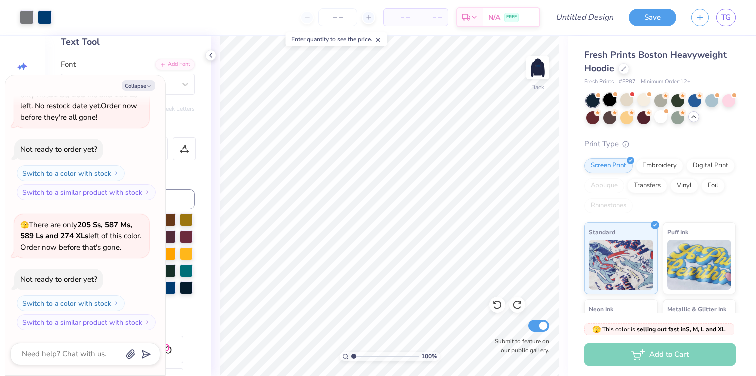
click at [609, 100] on div at bounding box center [610, 100] width 13 height 13
click at [628, 103] on div at bounding box center [627, 100] width 13 height 13
type textarea "x"
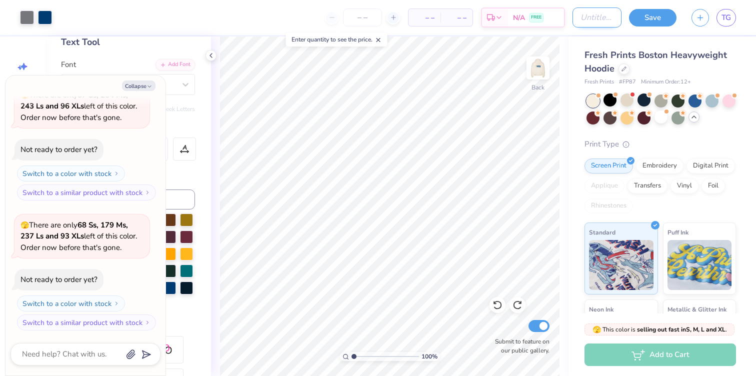
click at [581, 16] on input "Design Title" at bounding box center [597, 18] width 49 height 20
type input "pr idea"
type textarea "x"
type input "pr idea"
type textarea "x"
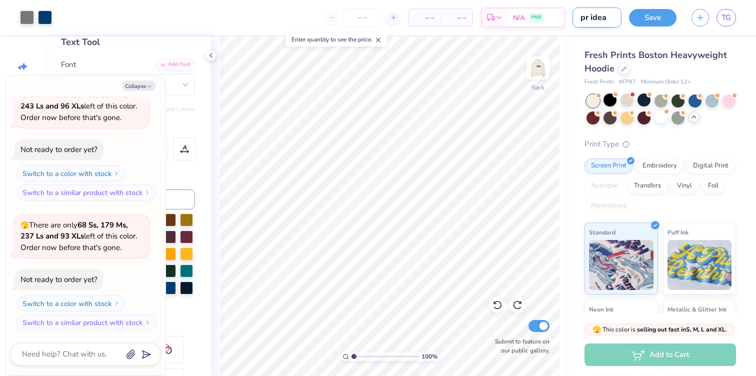
type input "pr idea 2"
type textarea "x"
type input "pr idea 2"
click at [537, 67] on img at bounding box center [538, 68] width 40 height 40
type textarea "x"
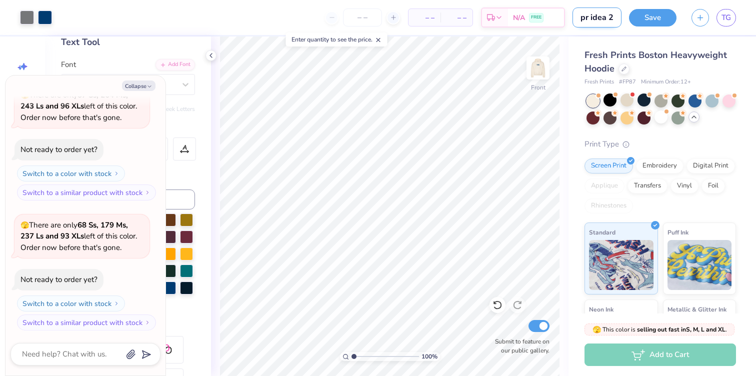
click at [606, 21] on input "pr idea 2" at bounding box center [597, 18] width 49 height 20
type input "pr idea 2"
type textarea "x"
type input "pr idea w 2"
type textarea "x"
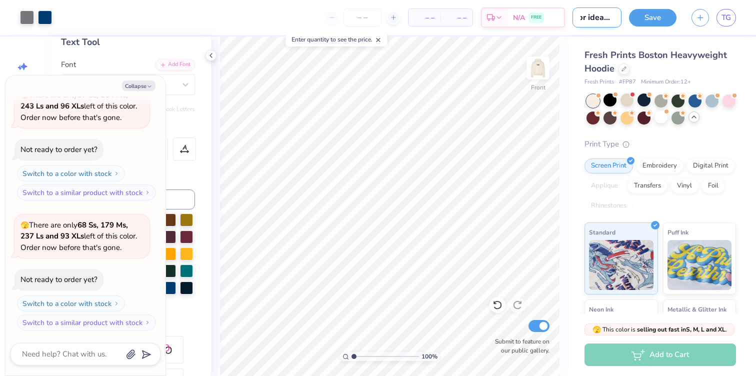
type input "pr idea wi 2"
type textarea "x"
type input "pr idea wip 2"
type textarea "x"
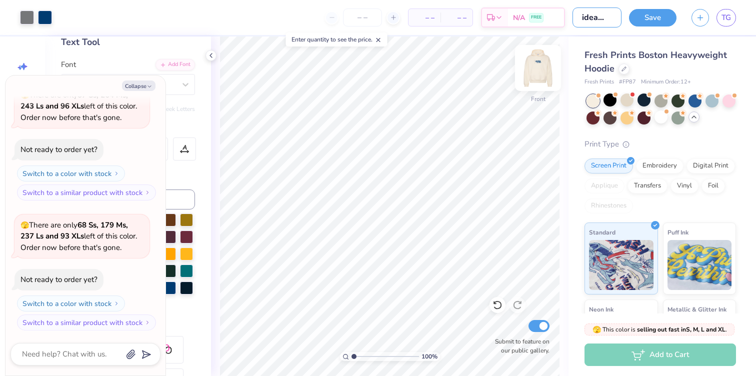
type input "pr idea wip 2"
click at [538, 82] on img at bounding box center [538, 68] width 40 height 40
click at [531, 75] on img at bounding box center [538, 68] width 40 height 40
click at [659, 20] on button "Save" at bounding box center [653, 17] width 48 height 18
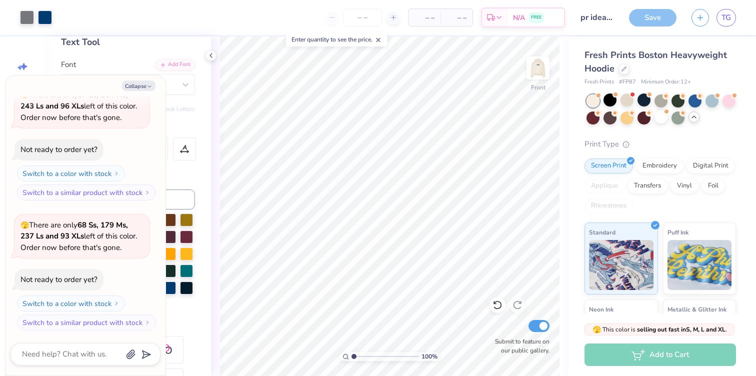
type textarea "x"
